Goal: Task Accomplishment & Management: Use online tool/utility

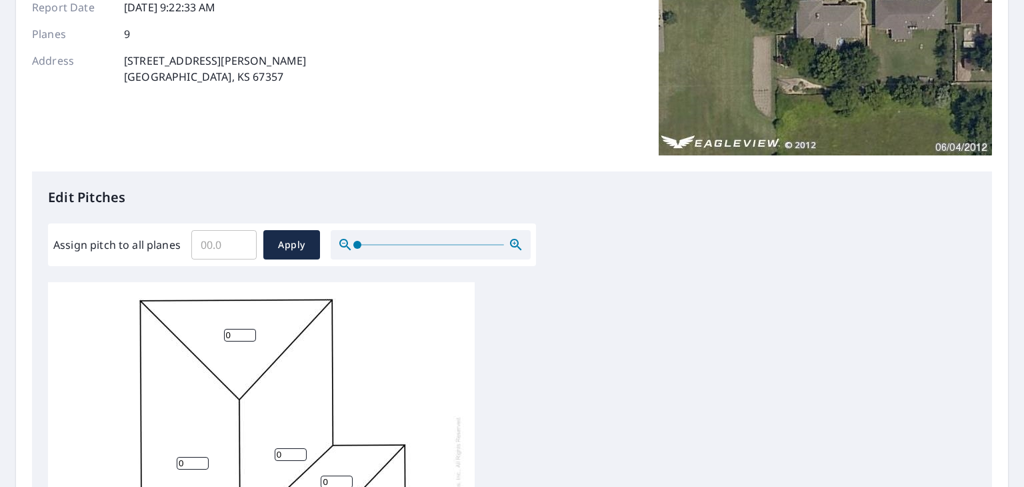
scroll to position [200, 0]
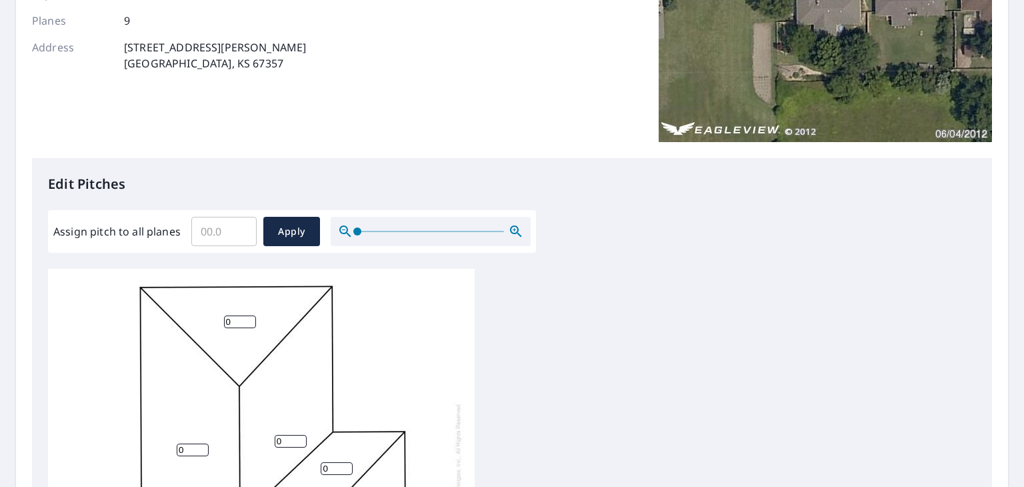
click at [223, 228] on input "Assign pitch to all planes" at bounding box center [223, 231] width 65 height 37
click at [239, 228] on input "0.1" at bounding box center [223, 231] width 65 height 37
click at [243, 225] on input "0.2" at bounding box center [223, 231] width 65 height 37
click at [240, 229] on input "0.3" at bounding box center [223, 231] width 65 height 37
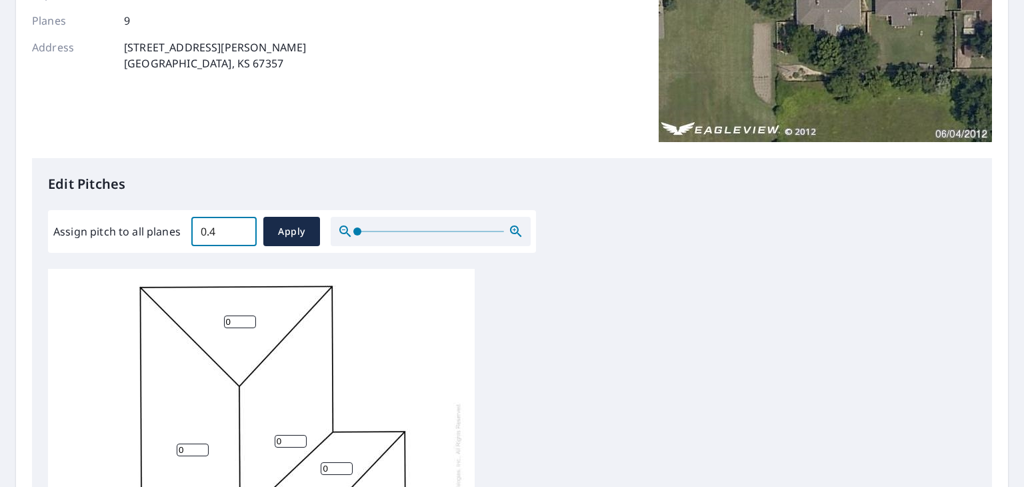
click at [240, 229] on input "0.4" at bounding box center [223, 231] width 65 height 37
click at [240, 229] on input "0.5" at bounding box center [223, 231] width 65 height 37
click at [240, 229] on input "0.6" at bounding box center [223, 231] width 65 height 37
click at [240, 229] on input "0.7" at bounding box center [223, 231] width 65 height 37
click at [240, 229] on input "0.8" at bounding box center [223, 231] width 65 height 37
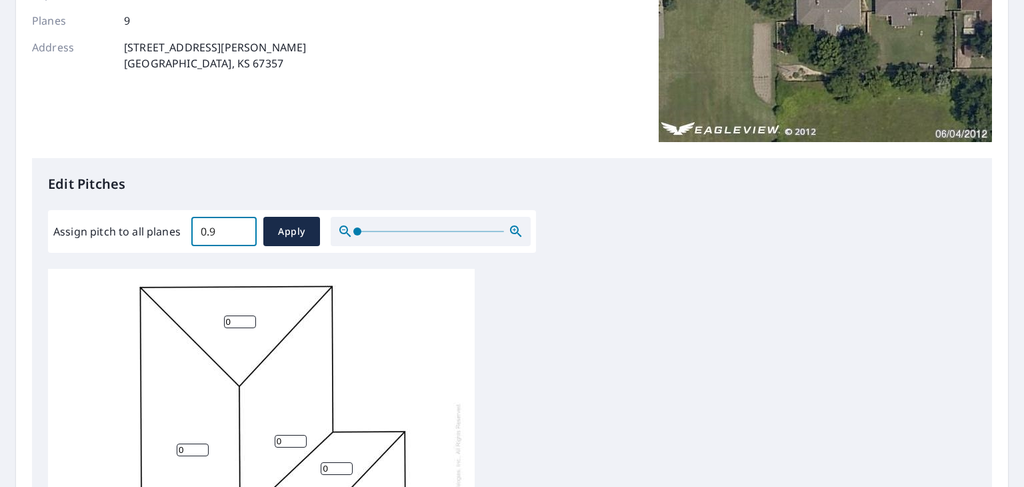
click at [240, 229] on input "0.9" at bounding box center [223, 231] width 65 height 37
click at [240, 229] on input "1" at bounding box center [223, 231] width 65 height 37
click at [240, 229] on input "1.1" at bounding box center [223, 231] width 65 height 37
click at [240, 229] on input "1.2" at bounding box center [223, 231] width 65 height 37
click at [240, 229] on input "1.3" at bounding box center [223, 231] width 65 height 37
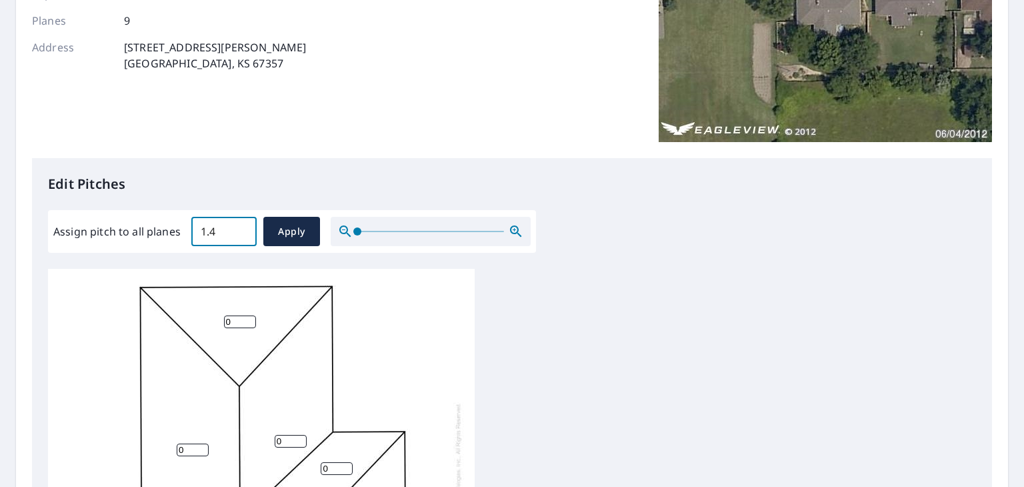
click at [240, 229] on input "1.4" at bounding box center [223, 231] width 65 height 37
click at [240, 229] on input "1.5" at bounding box center [223, 231] width 65 height 37
click at [240, 229] on input "1.7" at bounding box center [223, 231] width 65 height 37
click at [240, 229] on input "1.8" at bounding box center [223, 231] width 65 height 37
click at [240, 229] on input "1.9" at bounding box center [223, 231] width 65 height 37
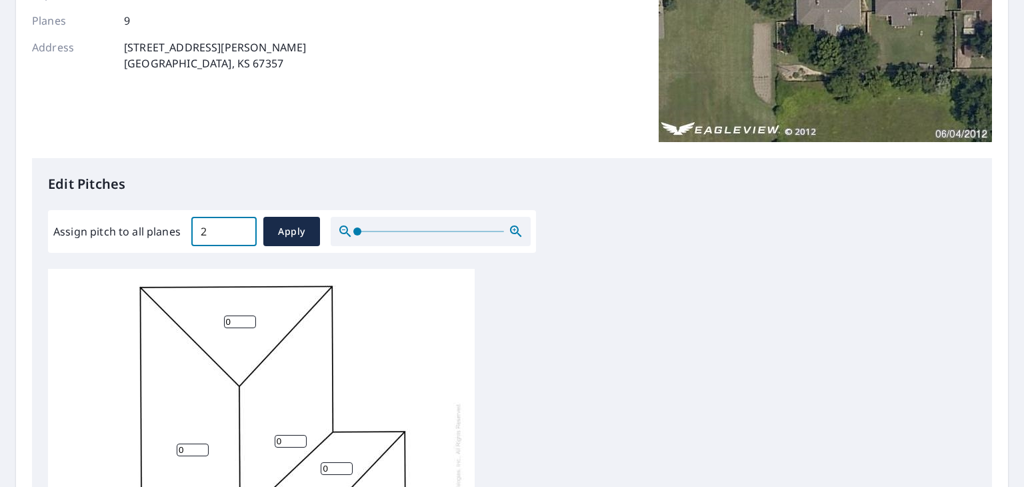
click at [240, 229] on input "2" at bounding box center [223, 231] width 65 height 37
click at [240, 229] on input "2.1" at bounding box center [223, 231] width 65 height 37
click at [240, 229] on input "2.2" at bounding box center [223, 231] width 65 height 37
click at [240, 229] on input "2.3" at bounding box center [223, 231] width 65 height 37
click at [240, 229] on input "2.4" at bounding box center [223, 231] width 65 height 37
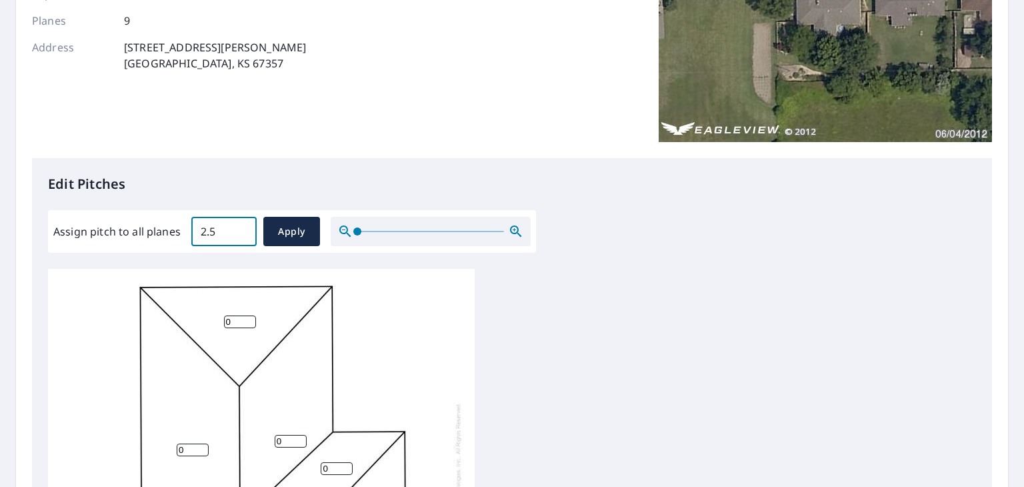
click at [240, 229] on input "2.5" at bounding box center [223, 231] width 65 height 37
click at [240, 229] on input "2.6" at bounding box center [223, 231] width 65 height 37
click at [240, 229] on input "2.7" at bounding box center [223, 231] width 65 height 37
click at [240, 229] on input "2.8" at bounding box center [223, 231] width 65 height 37
click at [240, 229] on input "2.9" at bounding box center [223, 231] width 65 height 37
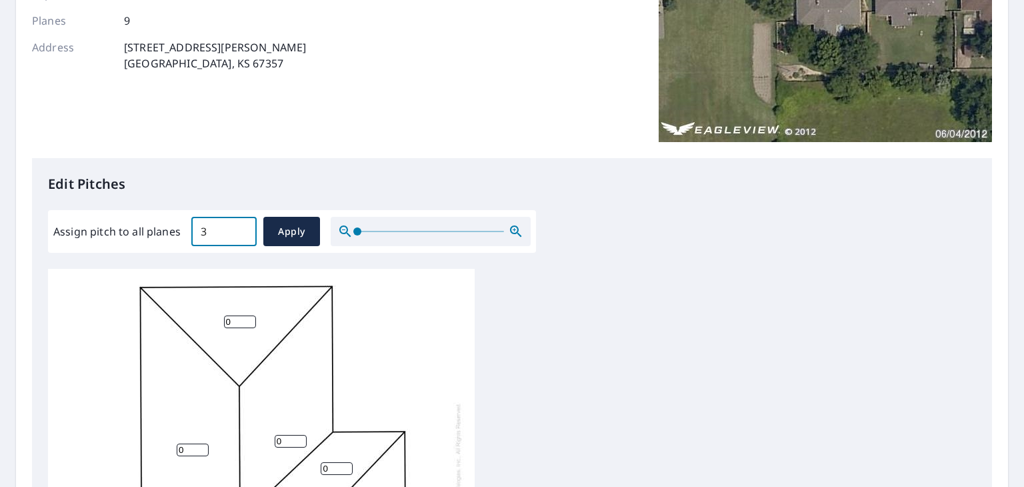
click at [240, 229] on input "3" at bounding box center [223, 231] width 65 height 37
click at [240, 229] on input "3.1" at bounding box center [223, 231] width 65 height 37
click at [240, 229] on input "3.2" at bounding box center [223, 231] width 65 height 37
click at [240, 229] on input "3.3" at bounding box center [223, 231] width 65 height 37
click at [240, 229] on input "3.4" at bounding box center [223, 231] width 65 height 37
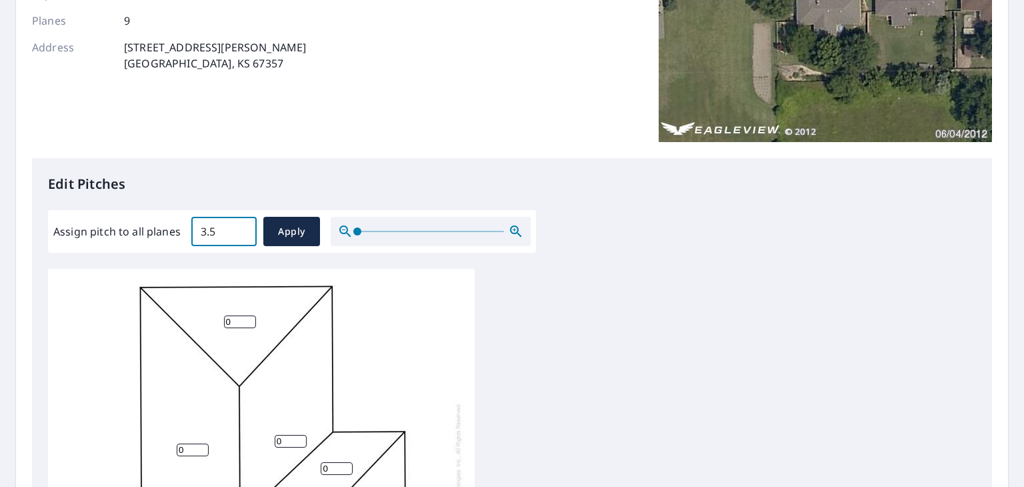
click at [240, 229] on input "3.5" at bounding box center [223, 231] width 65 height 37
click at [240, 229] on input "3.6" at bounding box center [223, 231] width 65 height 37
click at [240, 229] on input "3.7" at bounding box center [223, 231] width 65 height 37
click at [240, 229] on input "3.8" at bounding box center [223, 231] width 65 height 37
click at [240, 229] on input "3.9" at bounding box center [223, 231] width 65 height 37
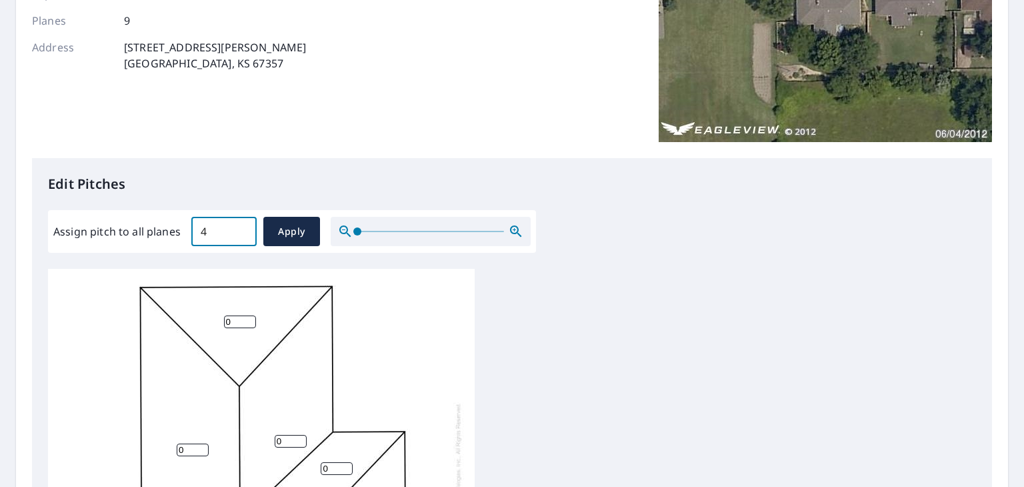
click at [240, 229] on input "4" at bounding box center [223, 231] width 65 height 37
click at [240, 229] on input "4.1" at bounding box center [223, 231] width 65 height 37
click at [240, 229] on input "4.2" at bounding box center [223, 231] width 65 height 37
click at [240, 229] on input "4.3" at bounding box center [223, 231] width 65 height 37
click at [240, 229] on input "4.4" at bounding box center [223, 231] width 65 height 37
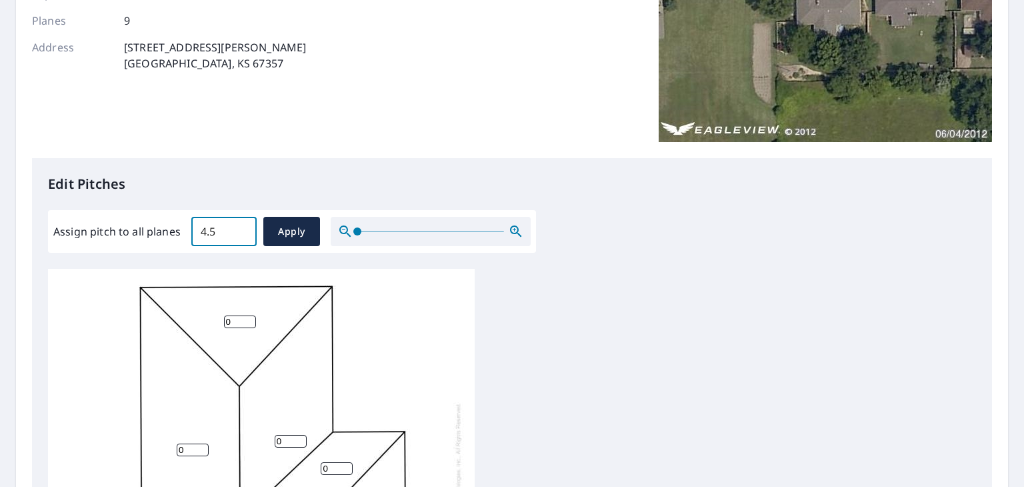
click at [240, 229] on input "4.5" at bounding box center [223, 231] width 65 height 37
click at [240, 229] on input "4.6" at bounding box center [223, 231] width 65 height 37
click at [240, 229] on input "4.7" at bounding box center [223, 231] width 65 height 37
click at [240, 229] on input "4.9" at bounding box center [223, 231] width 65 height 37
click at [240, 229] on input "5" at bounding box center [223, 231] width 65 height 37
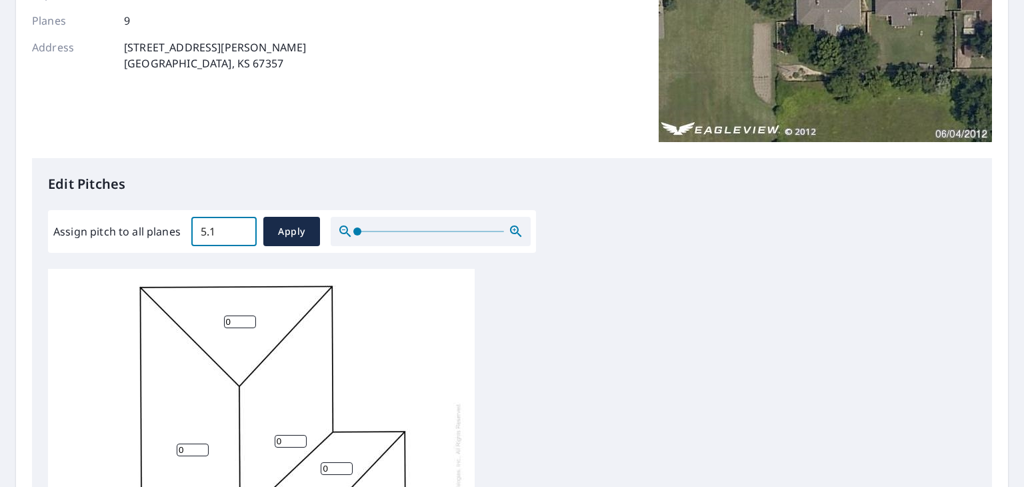
click at [241, 229] on input "5.1" at bounding box center [223, 231] width 65 height 37
click at [241, 229] on input "5.2" at bounding box center [223, 231] width 65 height 37
click at [241, 229] on input "5.3" at bounding box center [223, 231] width 65 height 37
click at [241, 229] on input "5.4" at bounding box center [223, 231] width 65 height 37
click at [241, 229] on input "5.5" at bounding box center [223, 231] width 65 height 37
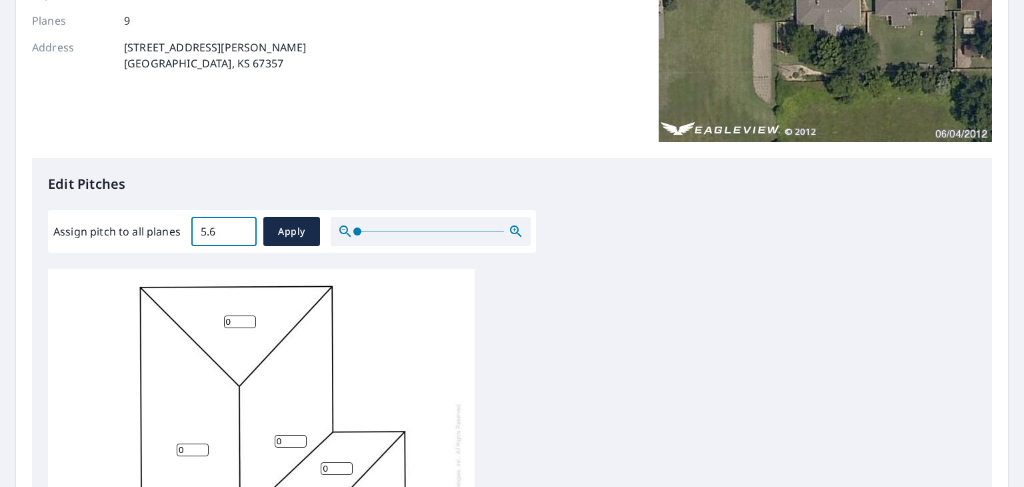
click at [241, 229] on input "5.6" at bounding box center [223, 231] width 65 height 37
click at [241, 229] on input "5.7" at bounding box center [223, 231] width 65 height 37
click at [241, 229] on input "5.8" at bounding box center [223, 231] width 65 height 37
click at [241, 229] on input "5.9" at bounding box center [223, 231] width 65 height 37
type input "6"
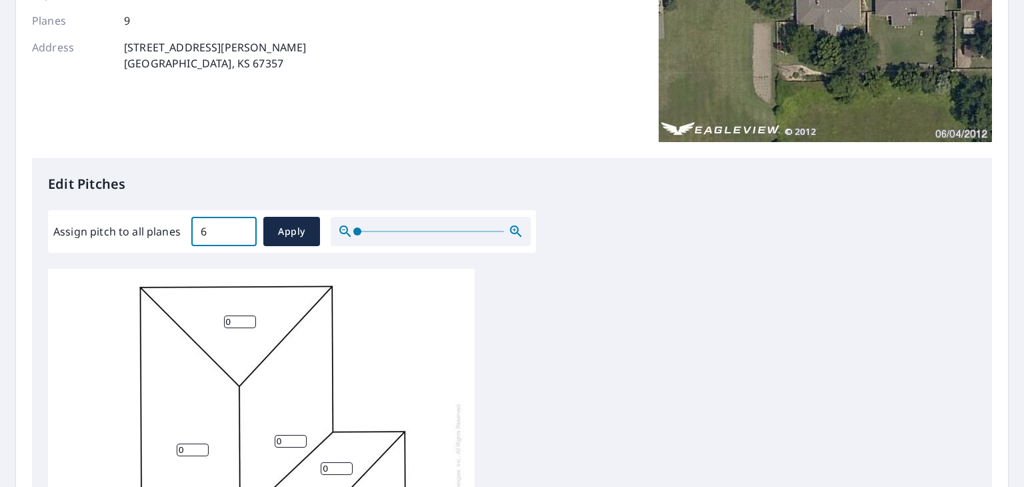
click at [241, 229] on input "6" at bounding box center [223, 231] width 65 height 37
click at [283, 233] on span "Apply" at bounding box center [291, 231] width 35 height 17
type input "6"
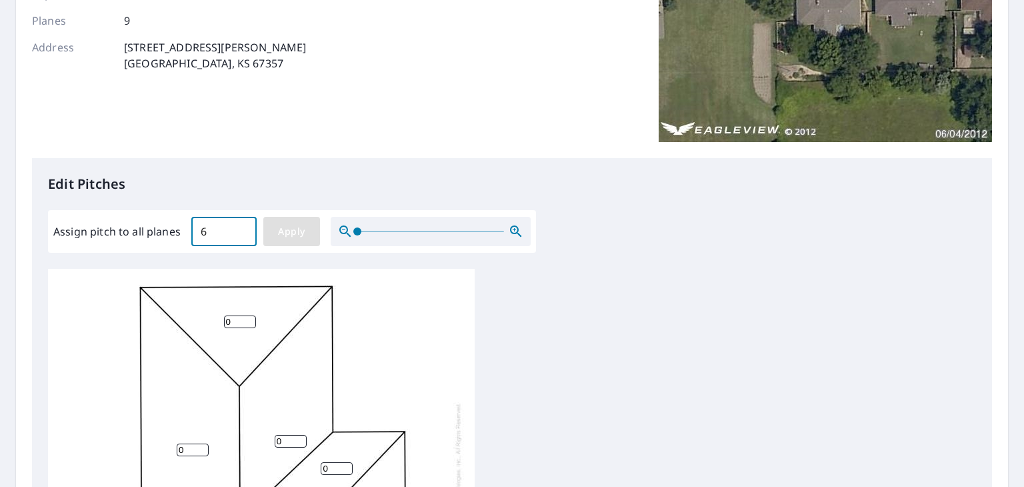
type input "6"
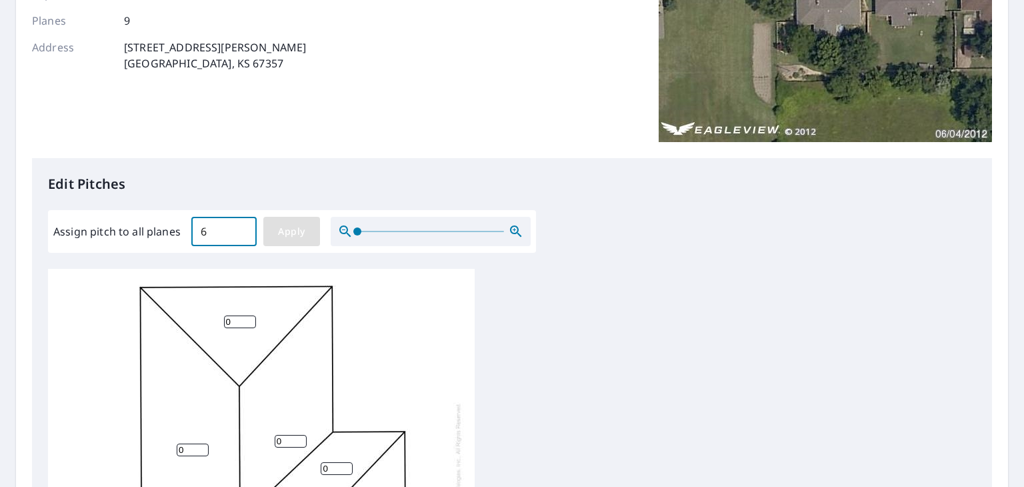
type input "6"
click at [111, 279] on div "6 6 6 6 6 6 6 6 6" at bounding box center [261, 478] width 427 height 419
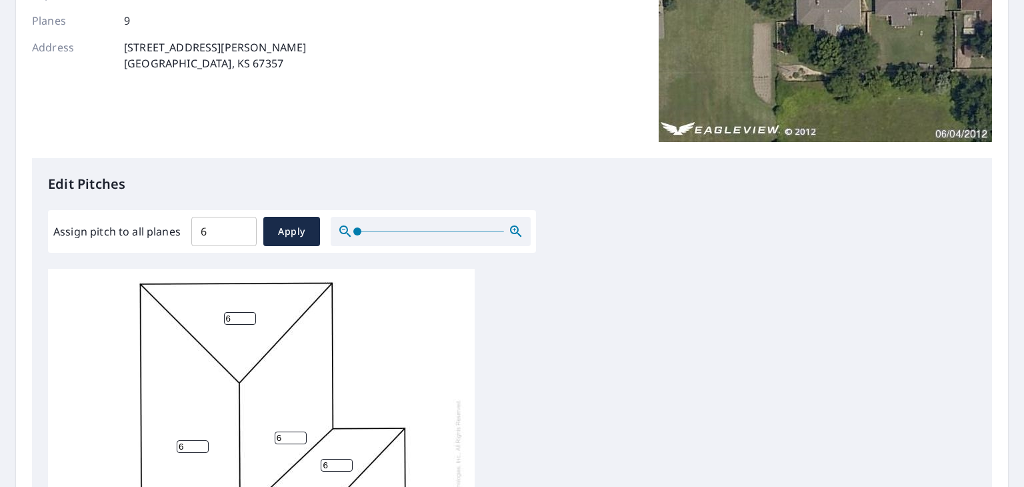
click at [111, 279] on div "6 6 6 6 6 6 6 6 6" at bounding box center [261, 474] width 427 height 419
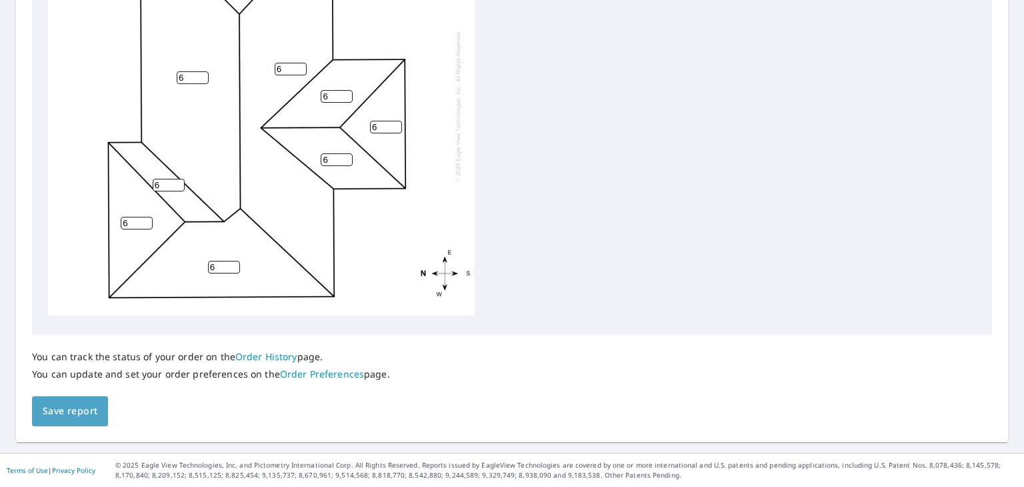
click at [93, 403] on span "Save report" at bounding box center [70, 411] width 55 height 17
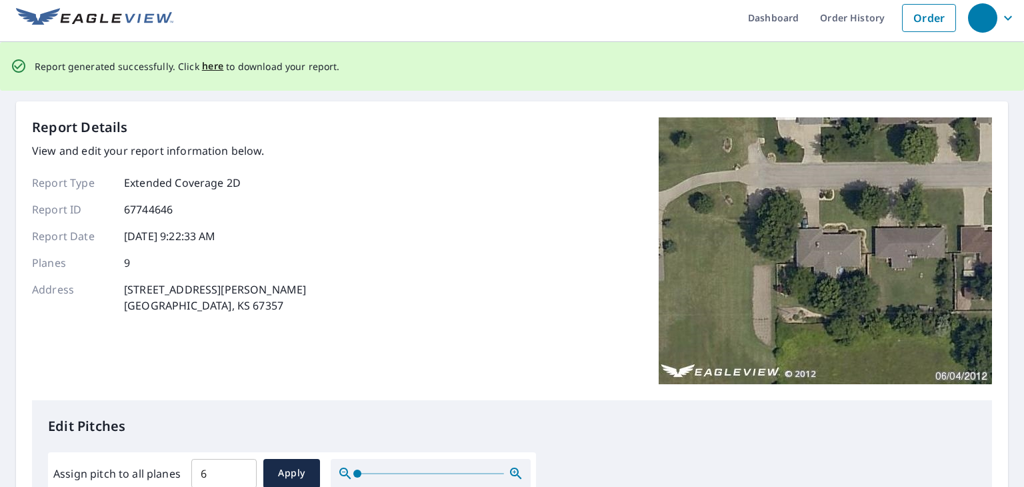
scroll to position [0, 0]
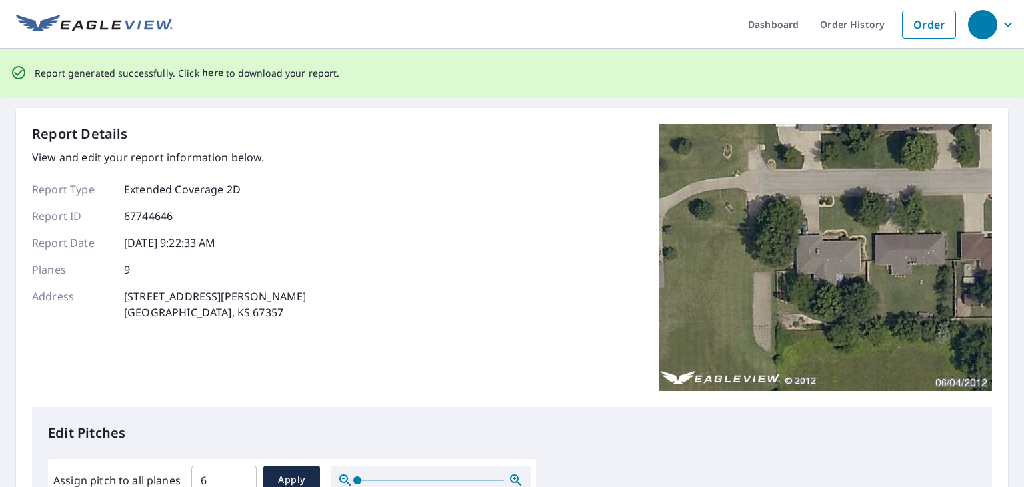
click at [211, 71] on span "here" at bounding box center [213, 73] width 22 height 17
